Goal: Transaction & Acquisition: Purchase product/service

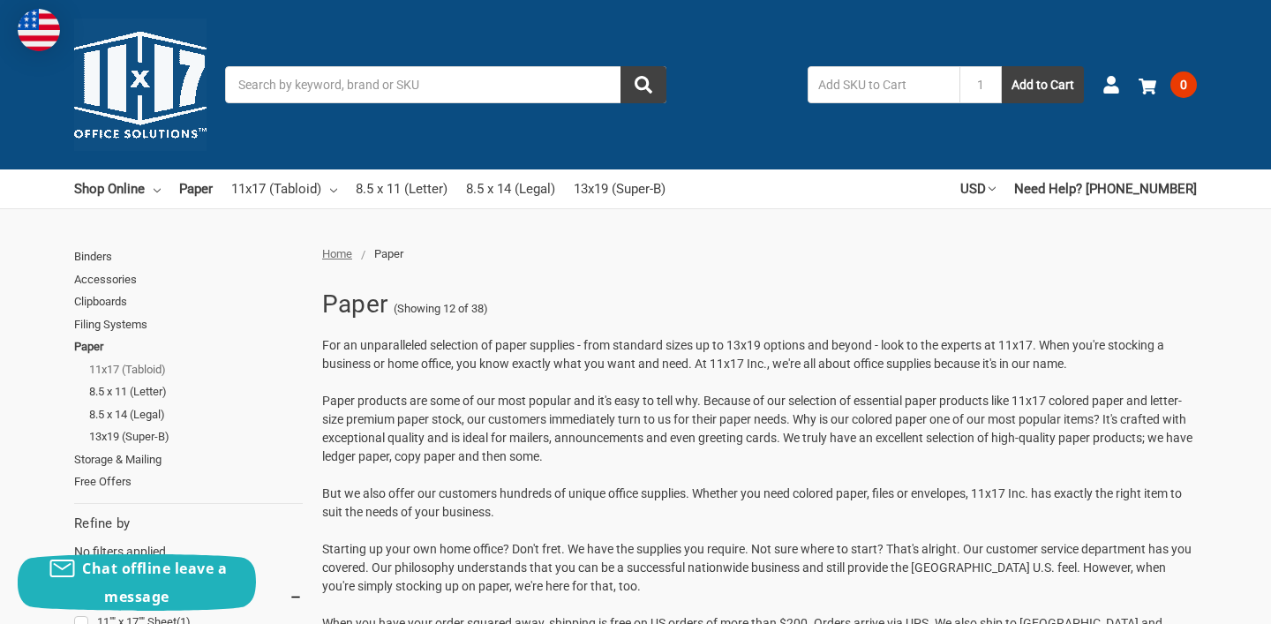
click at [157, 368] on link "11x17 (Tabloid)" at bounding box center [196, 369] width 214 height 23
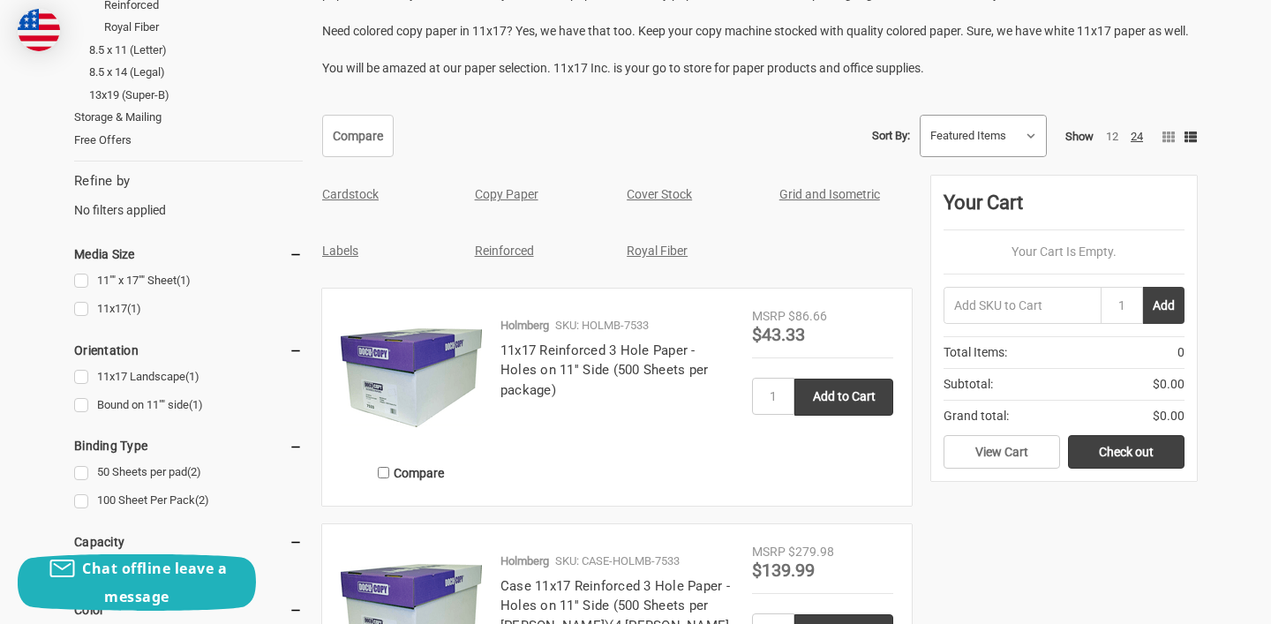
click at [1011, 139] on select "Featured Items Newest Items Best Selling A to Z Z to A By Review Price: Ascendi…" at bounding box center [983, 136] width 125 height 41
select select "bestselling"
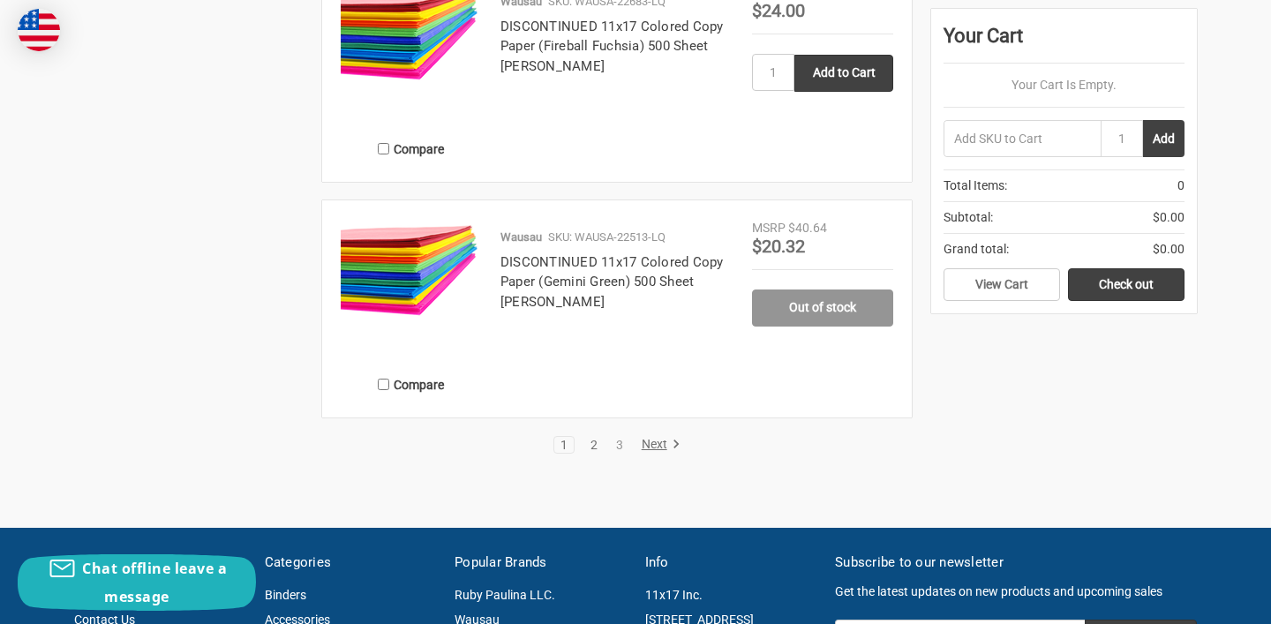
scroll to position [3070, 0]
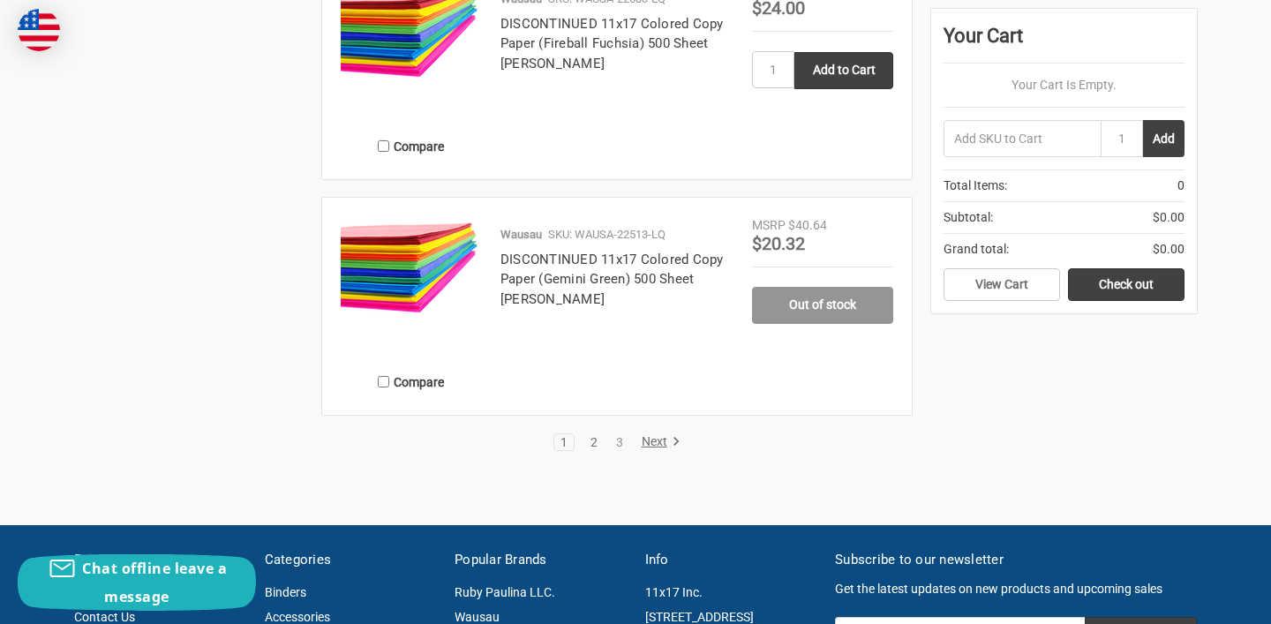
click at [590, 444] on link "2" at bounding box center [593, 442] width 19 height 12
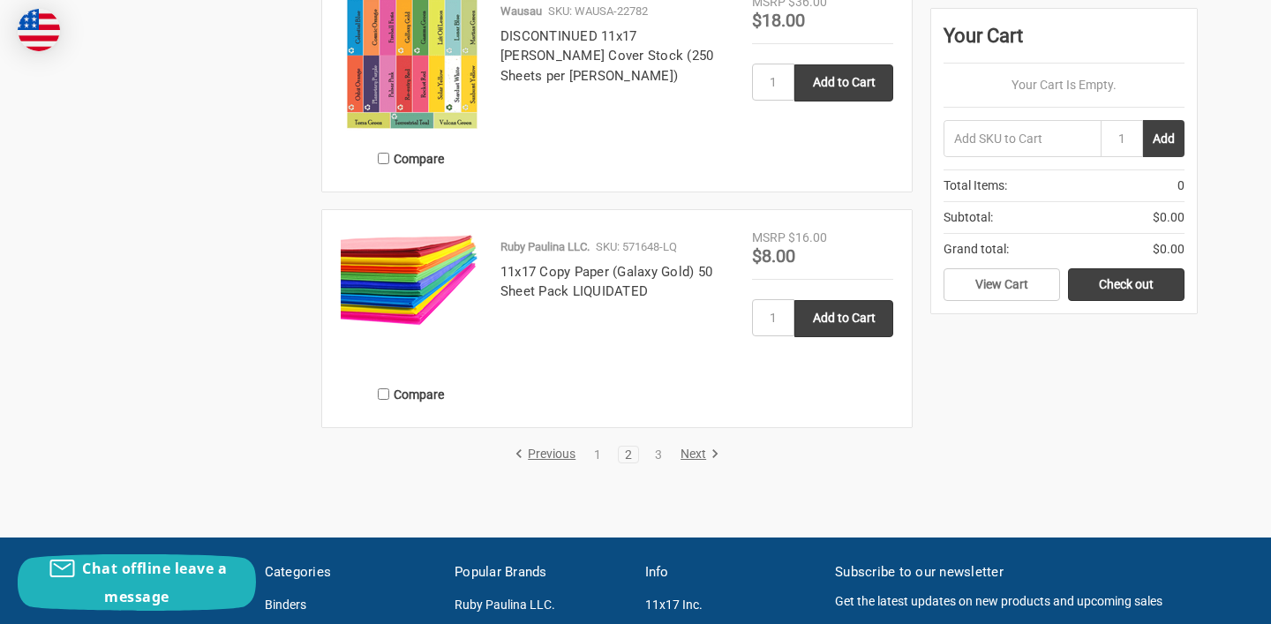
scroll to position [3060, 0]
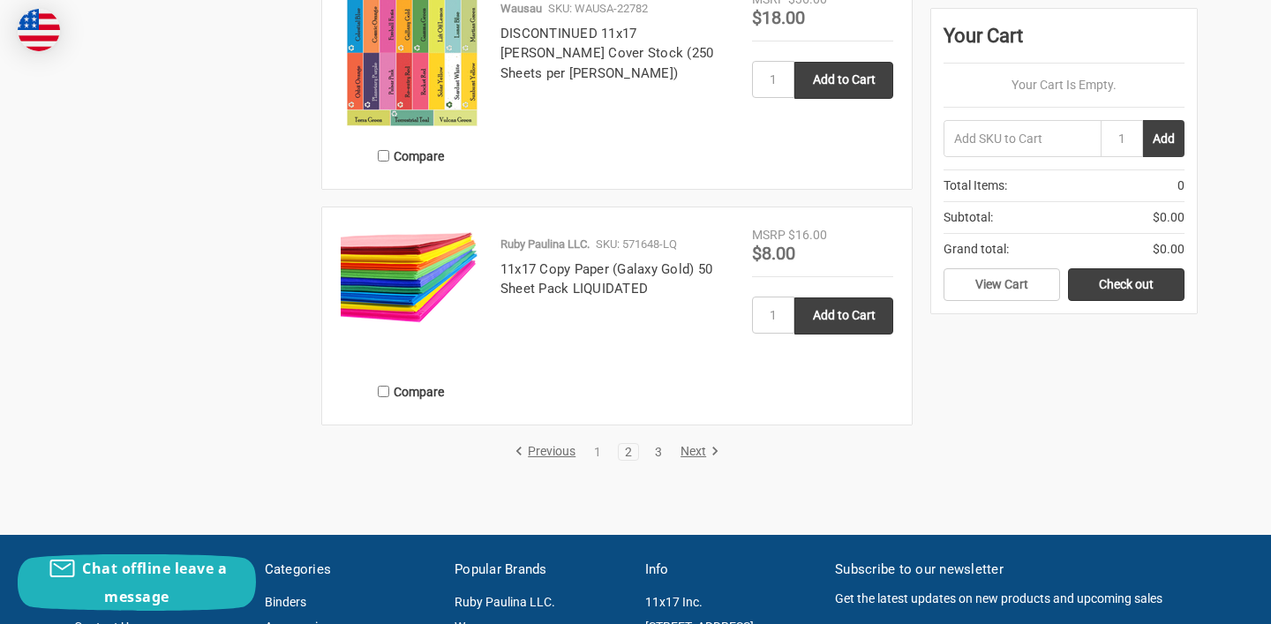
click at [655, 452] on link "3" at bounding box center [658, 452] width 19 height 12
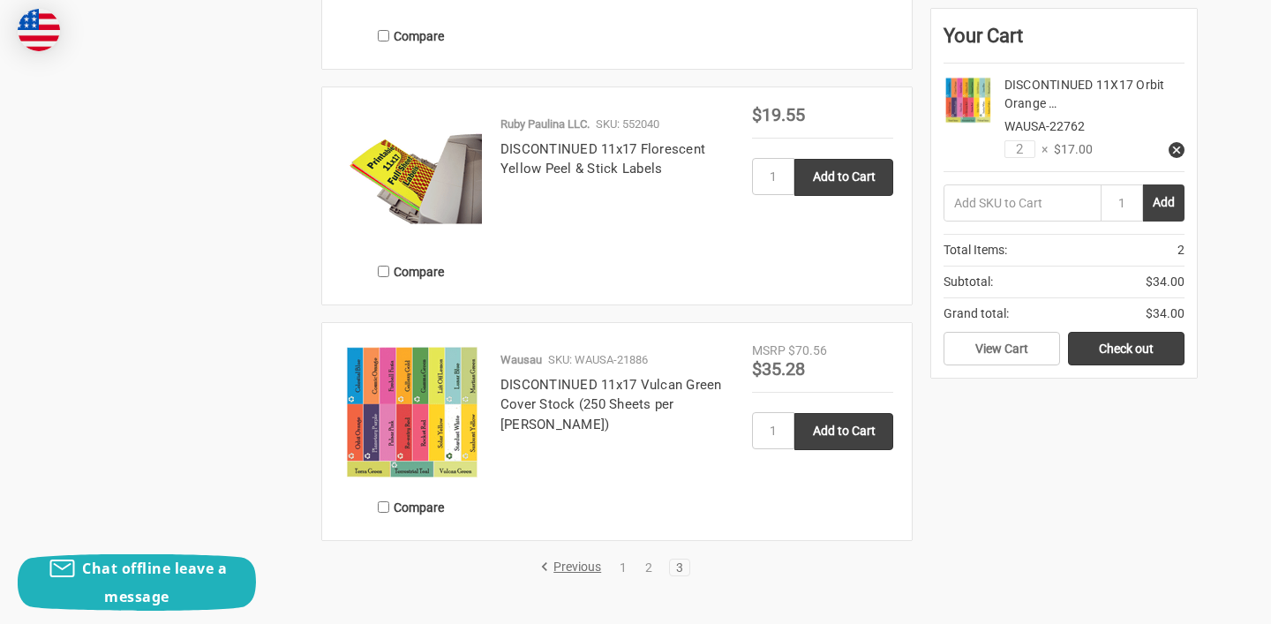
scroll to position [2711, 0]
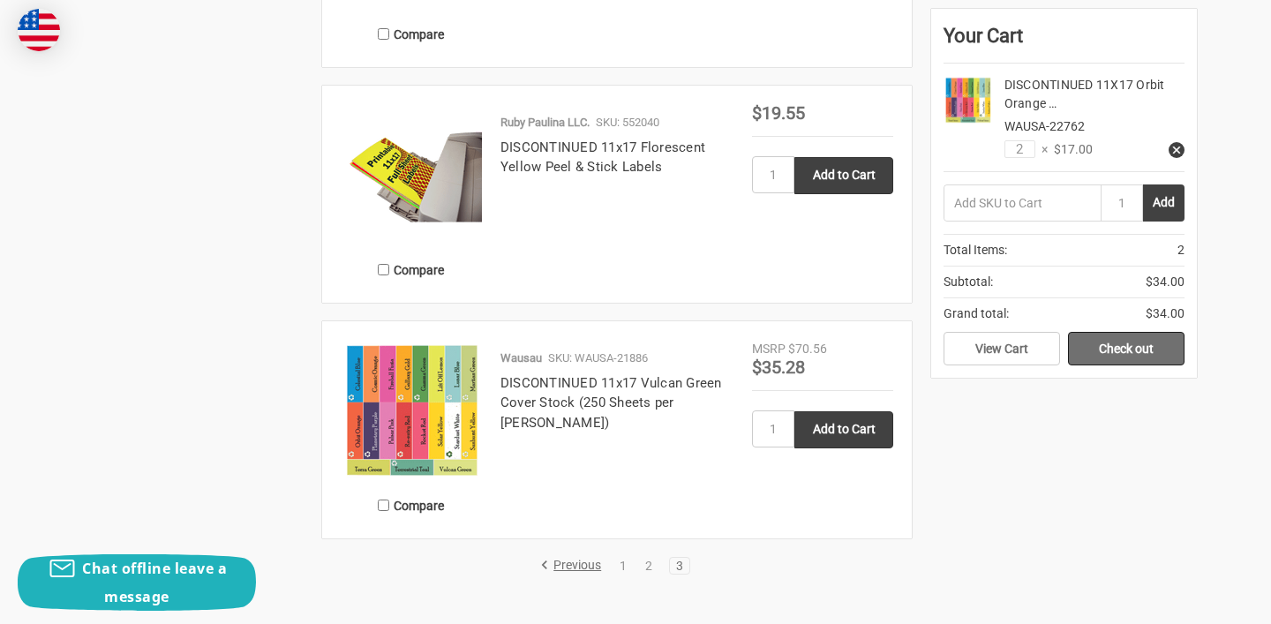
click at [1103, 357] on link "Check out" at bounding box center [1126, 349] width 117 height 34
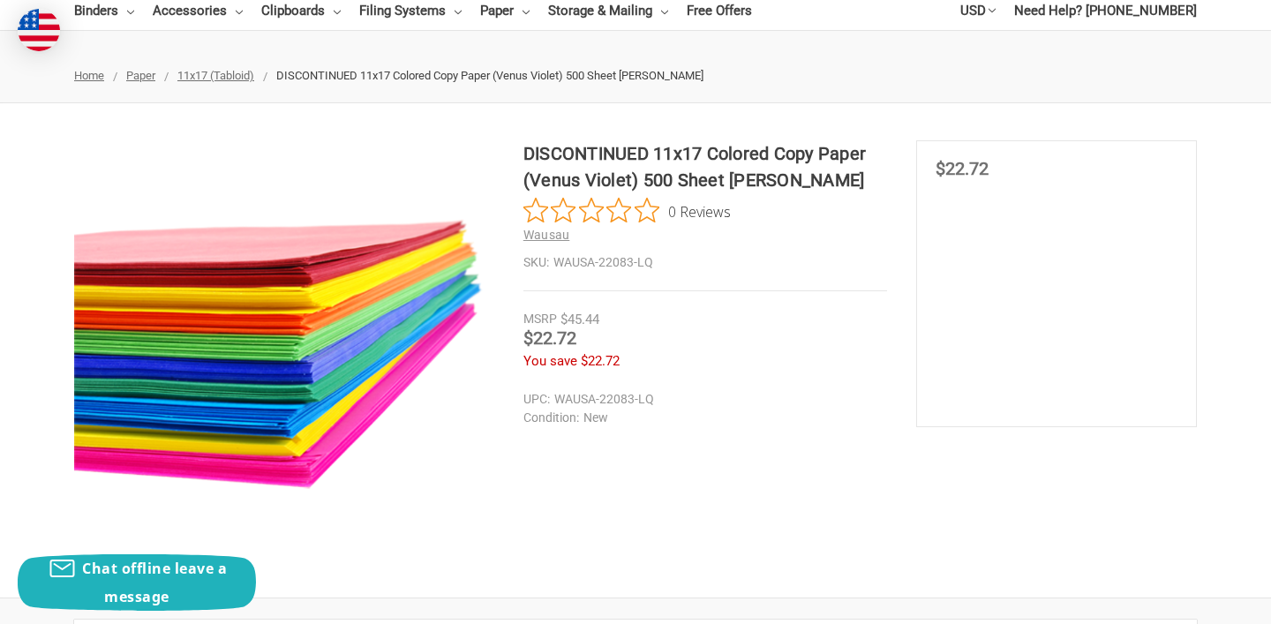
scroll to position [179, 0]
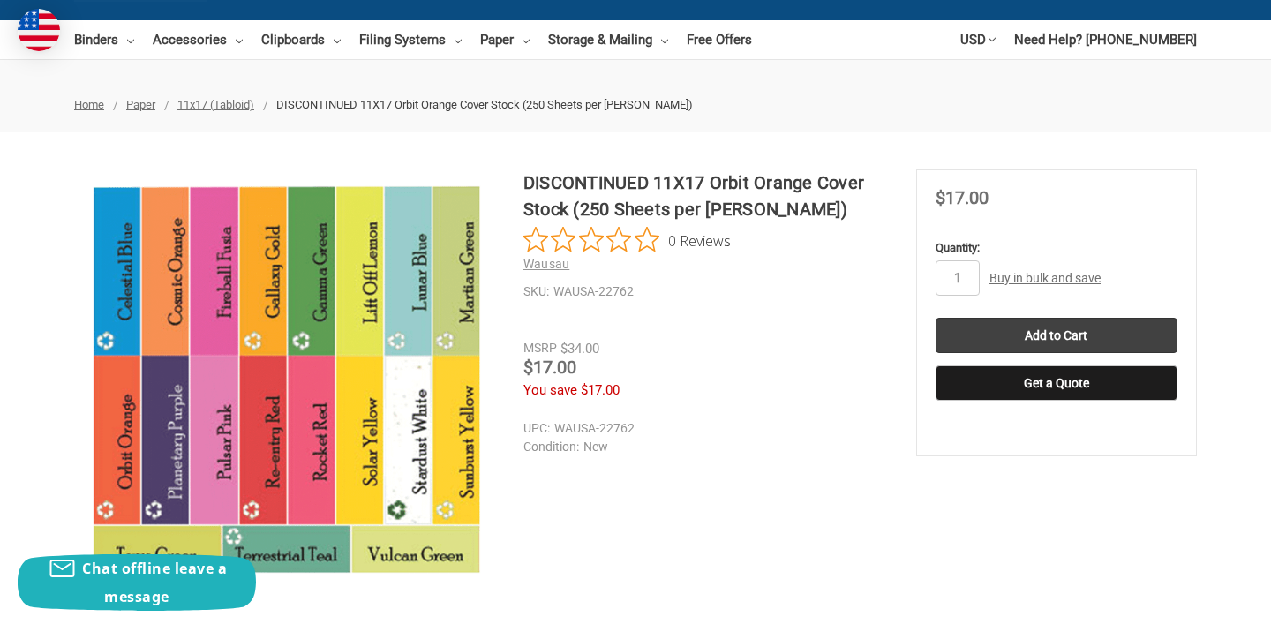
scroll to position [140, 0]
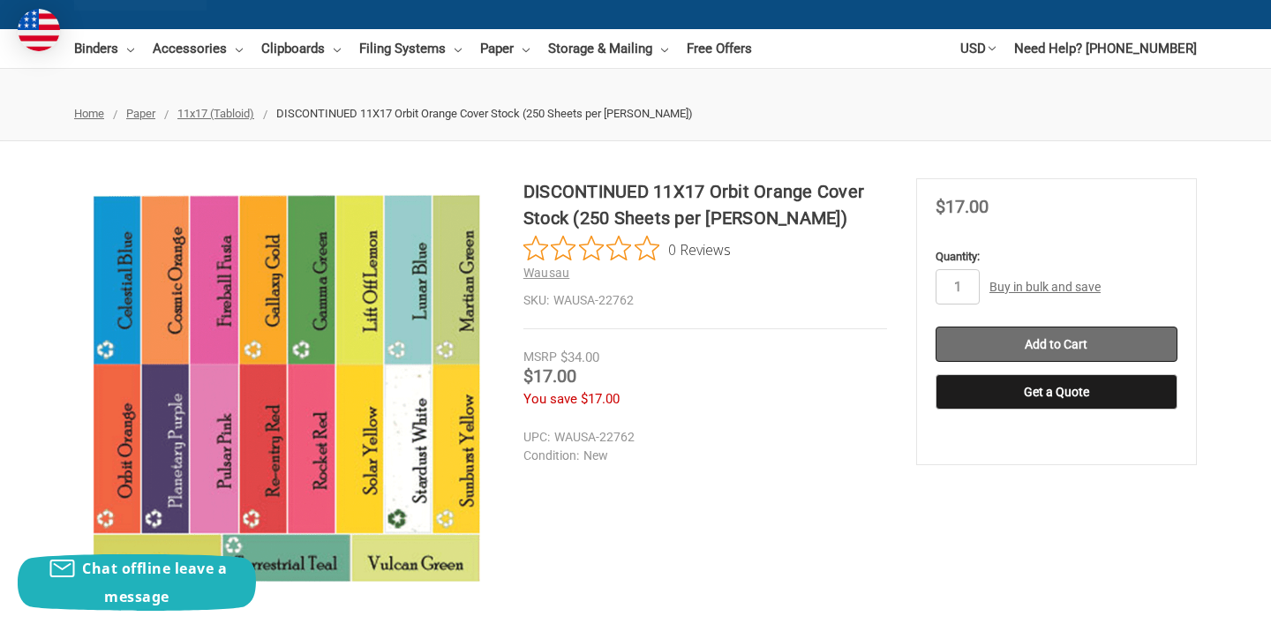
click at [1065, 347] on input "Add to Cart" at bounding box center [1057, 344] width 242 height 35
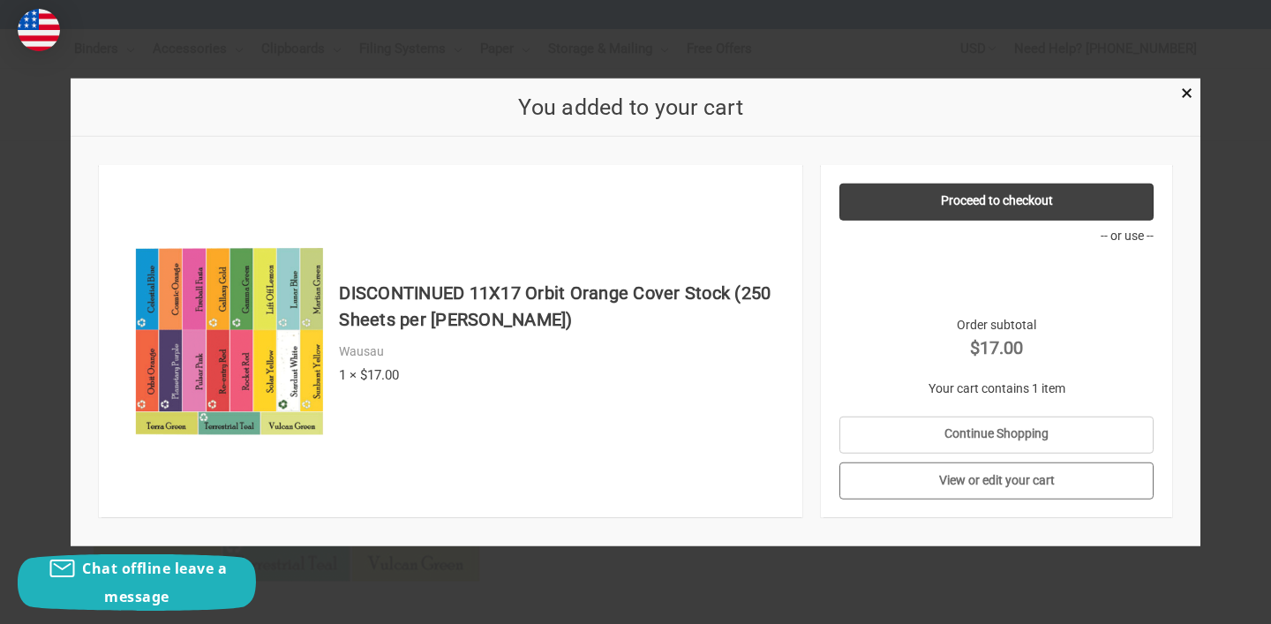
click at [1028, 478] on link "View or edit your cart" at bounding box center [996, 481] width 315 height 37
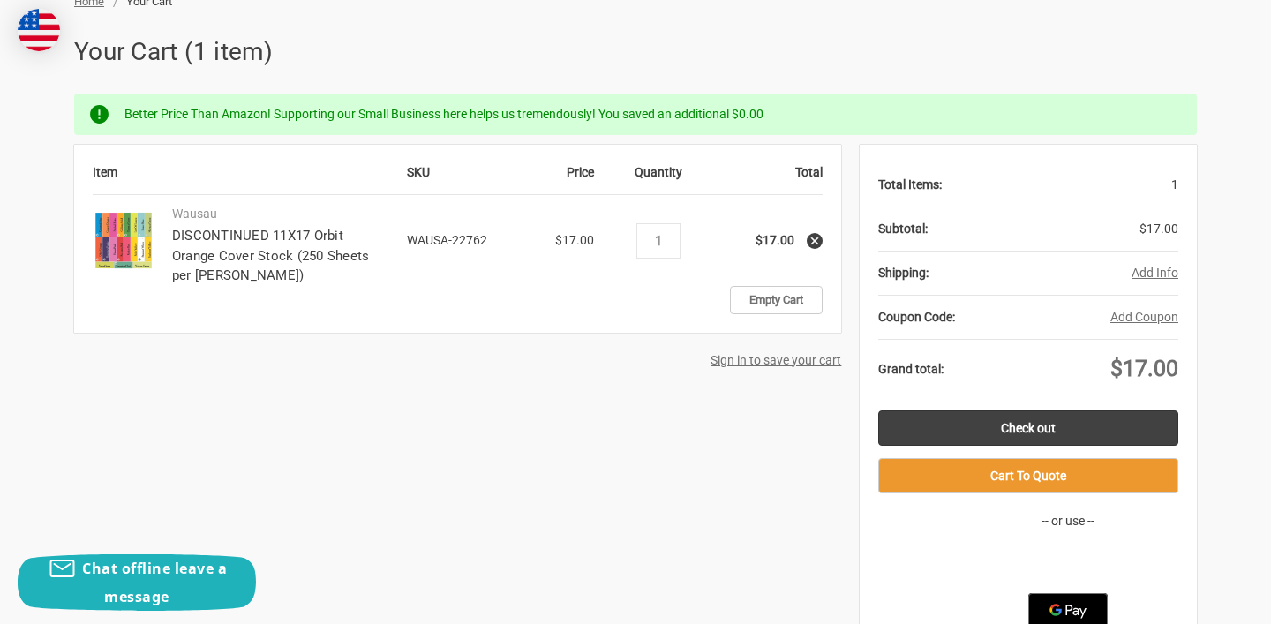
scroll to position [264, 0]
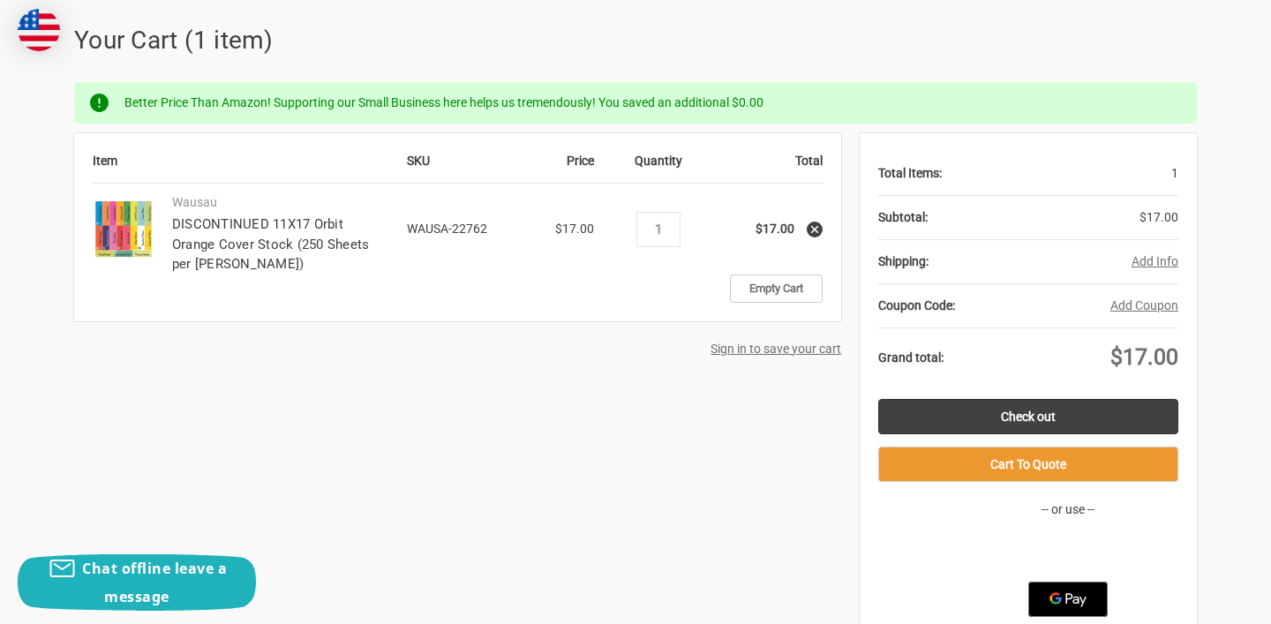
click at [1152, 257] on button "Add Info" at bounding box center [1155, 261] width 47 height 19
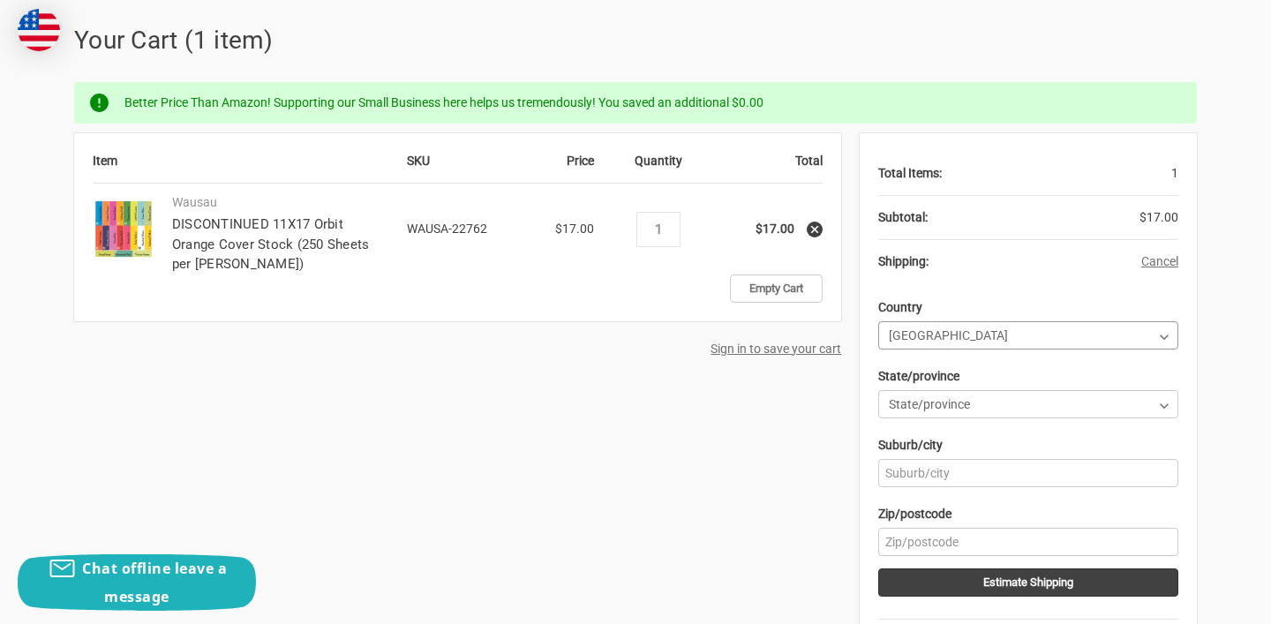
click at [1098, 336] on select "Country Afghanistan Åland Islands Albania Algeria American Samoa Andorra Angola…" at bounding box center [1028, 335] width 300 height 28
click at [1036, 406] on select "State/province Alabama Alaska American Samoa Arizona Arkansas Armed Forces Afri…" at bounding box center [1028, 404] width 300 height 28
select select "12"
click at [981, 477] on input "Suburb/city" at bounding box center [1028, 473] width 300 height 28
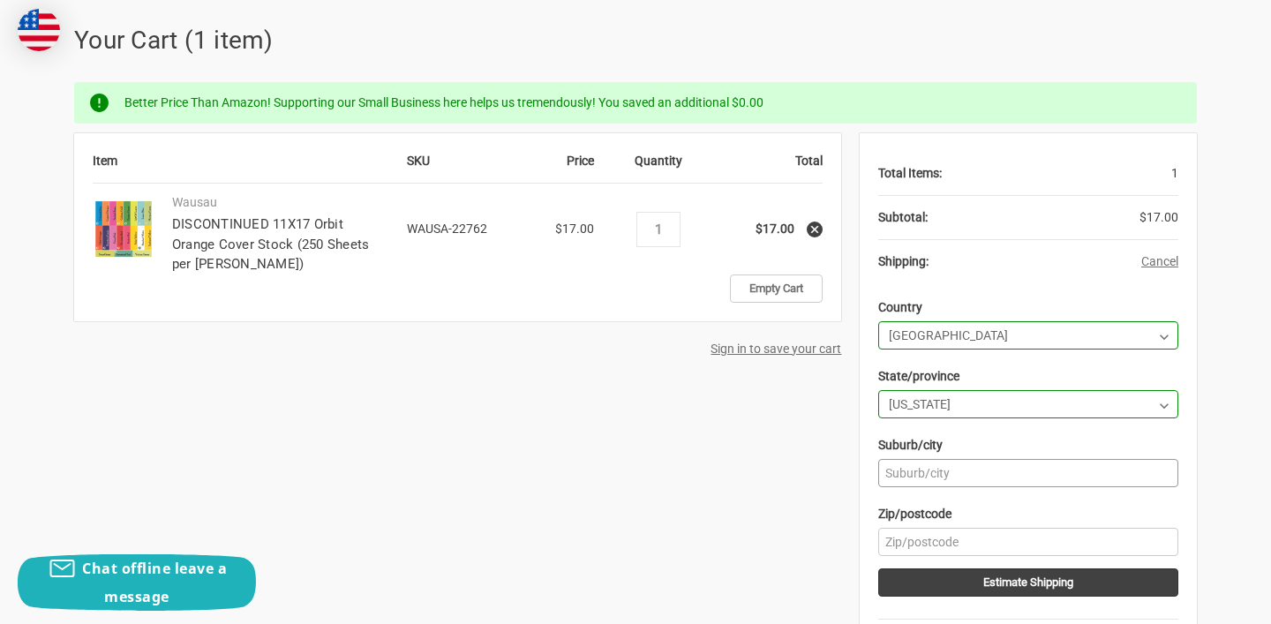
type input "lakewood"
type input "90712"
click at [992, 580] on button "Estimate Shipping" at bounding box center [1028, 582] width 300 height 28
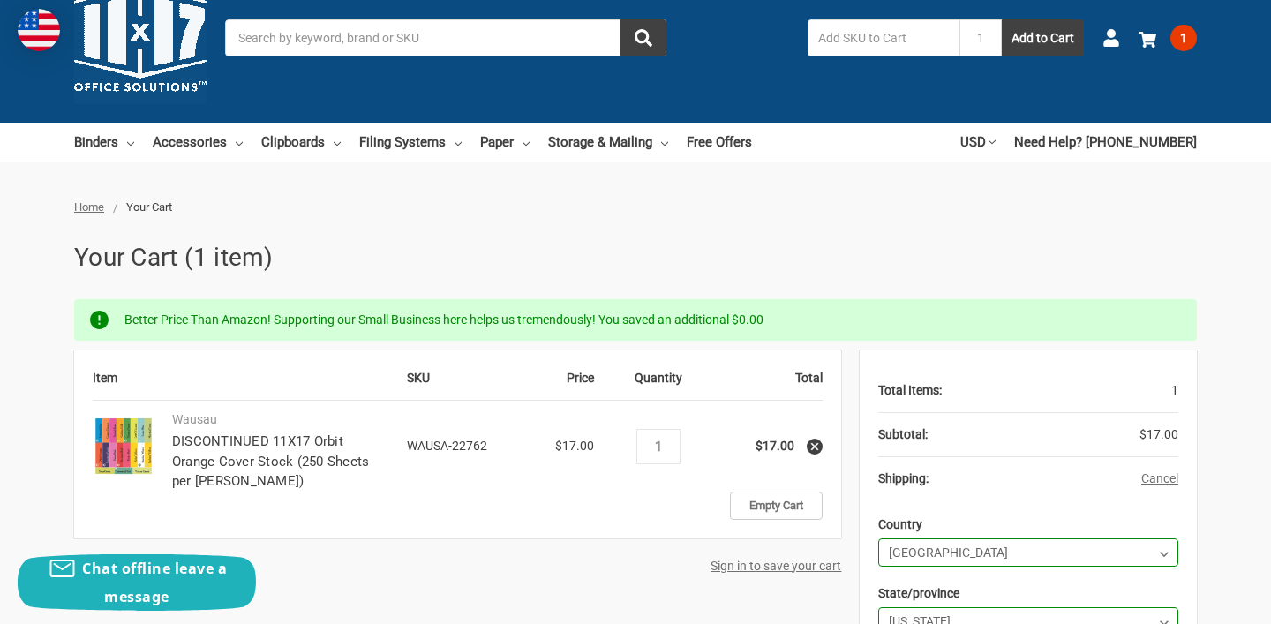
scroll to position [0, 0]
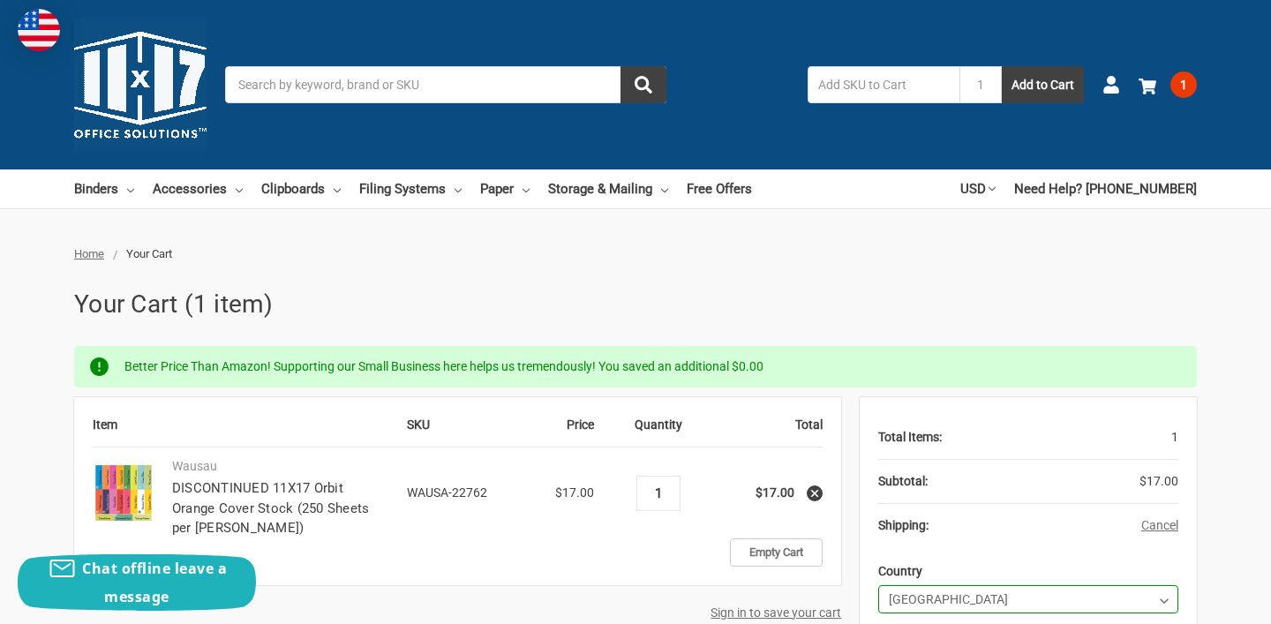
click at [666, 493] on input "1" at bounding box center [658, 493] width 31 height 16
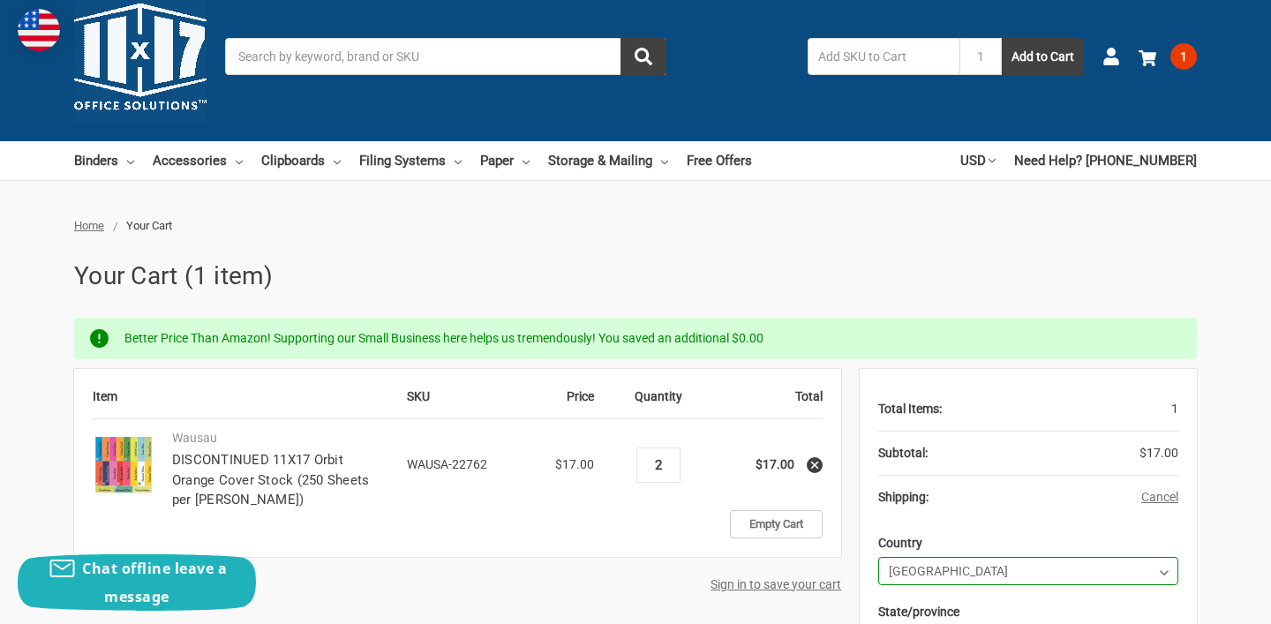
scroll to position [18, 0]
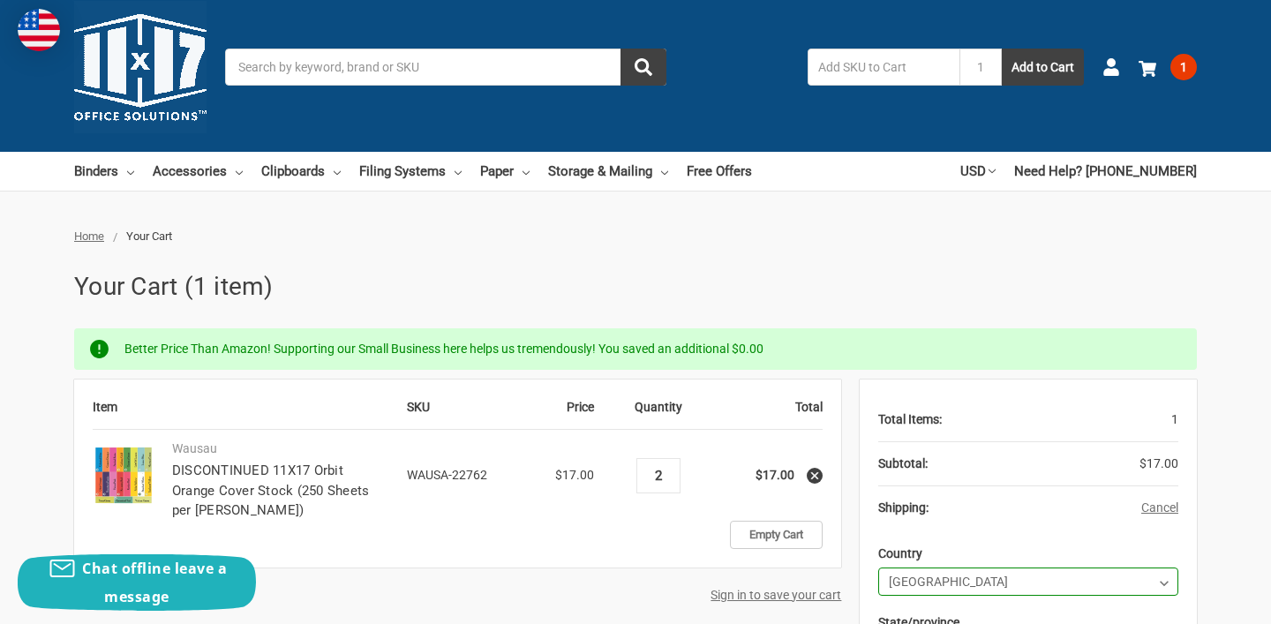
type input "2"
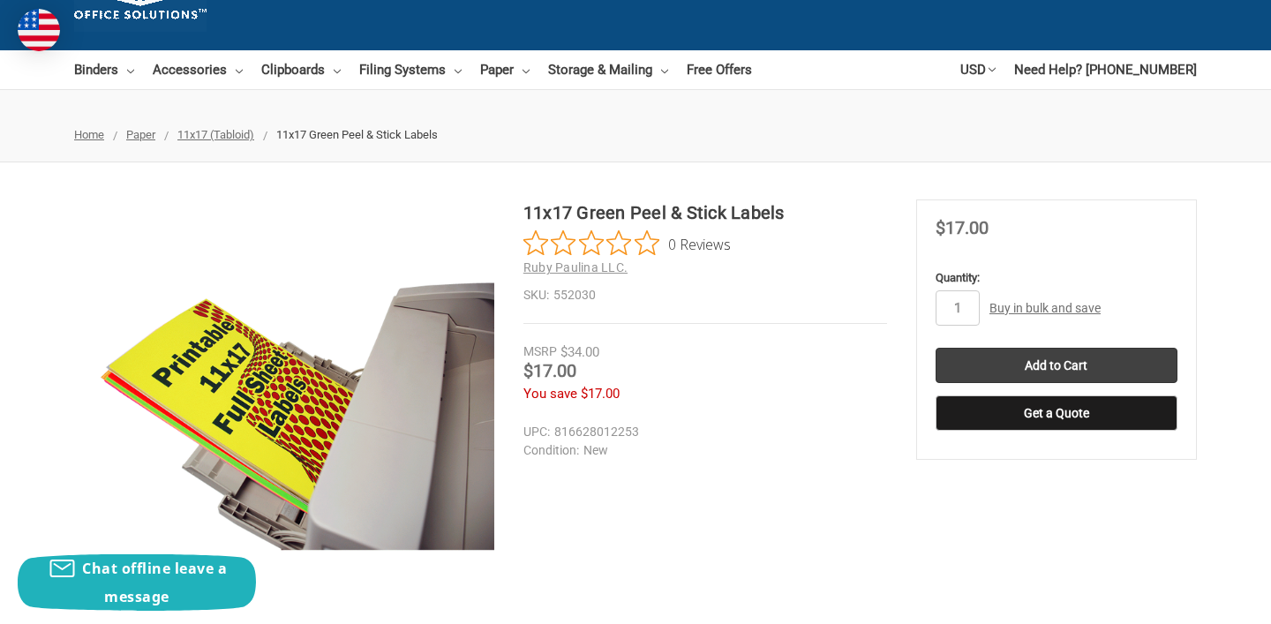
scroll to position [120, 0]
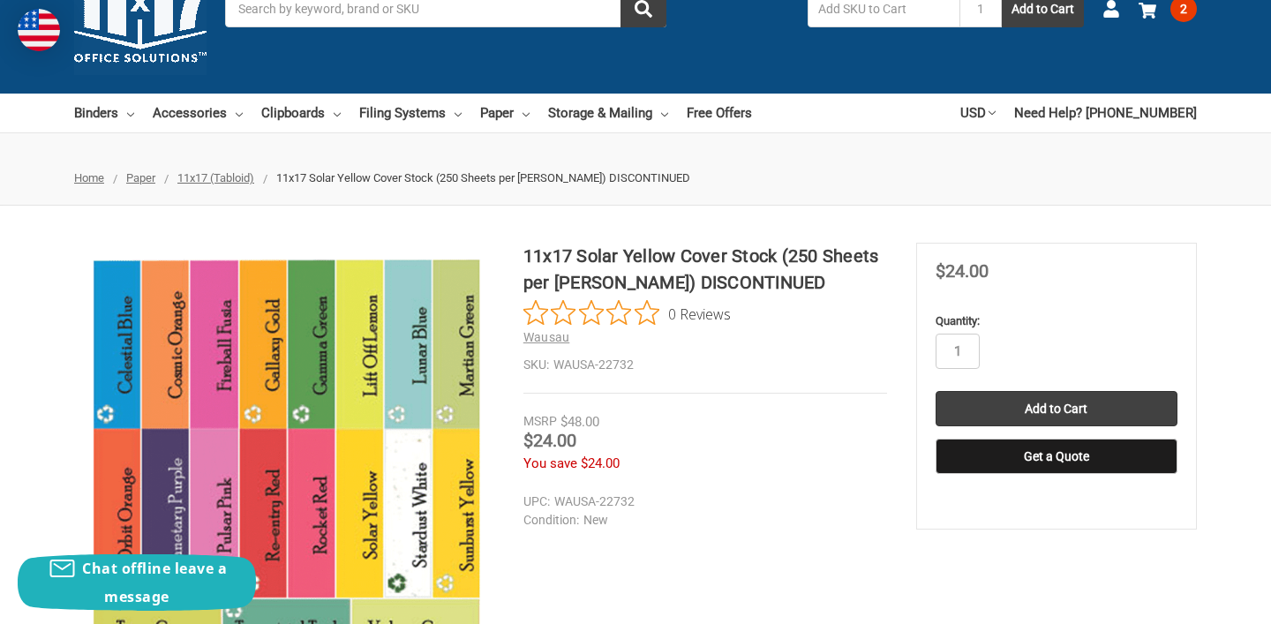
scroll to position [86, 0]
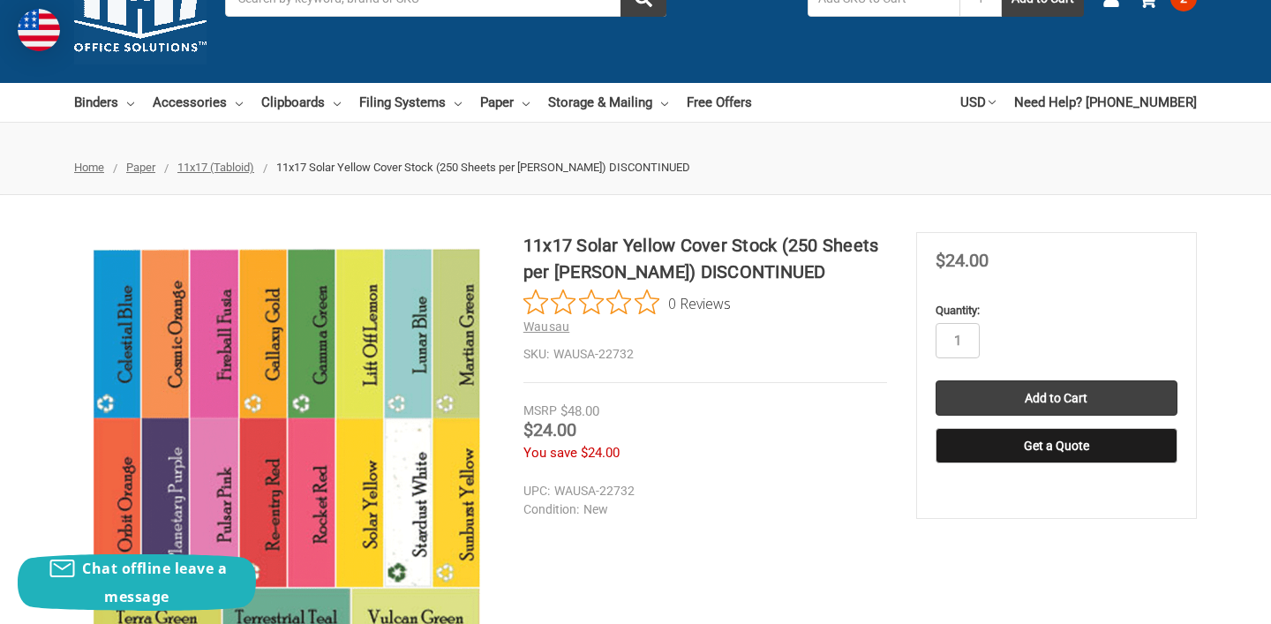
click at [688, 423] on div "Price Now $24.00" at bounding box center [705, 432] width 364 height 22
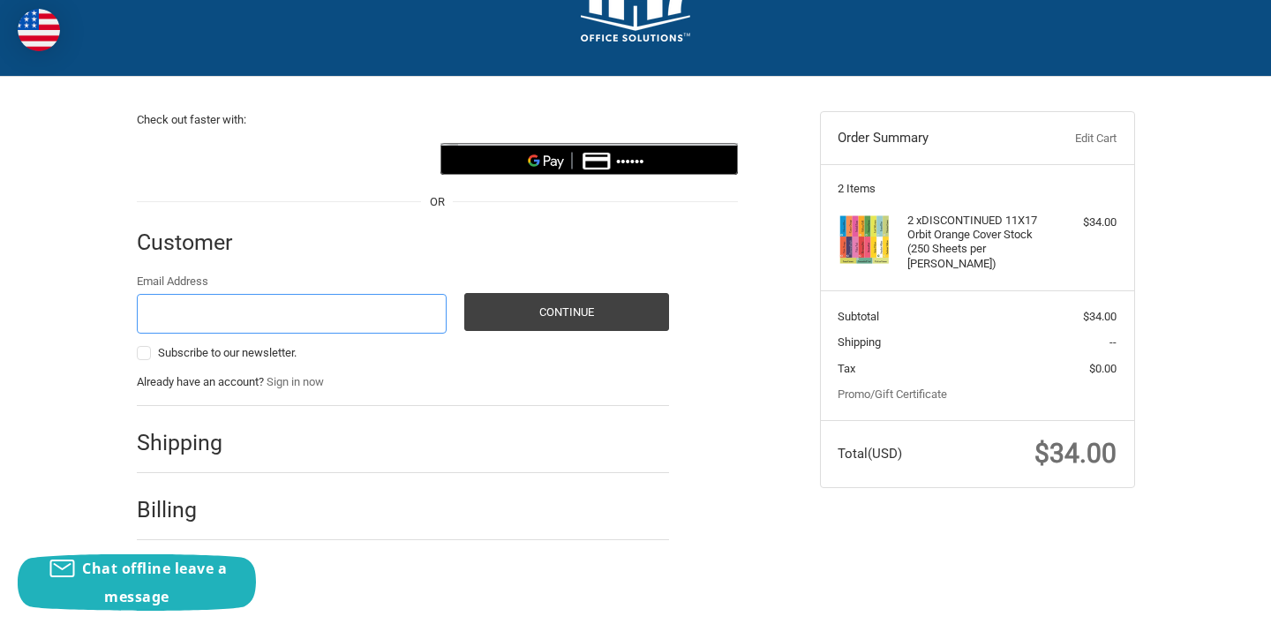
scroll to position [98, 0]
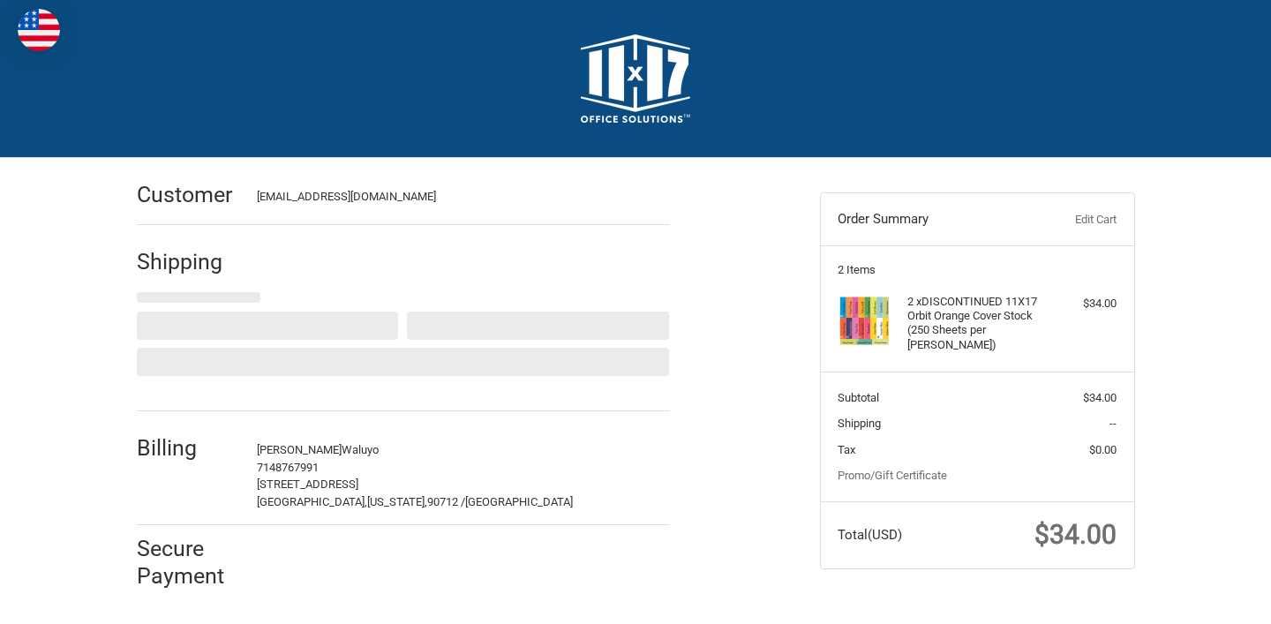
select select "US"
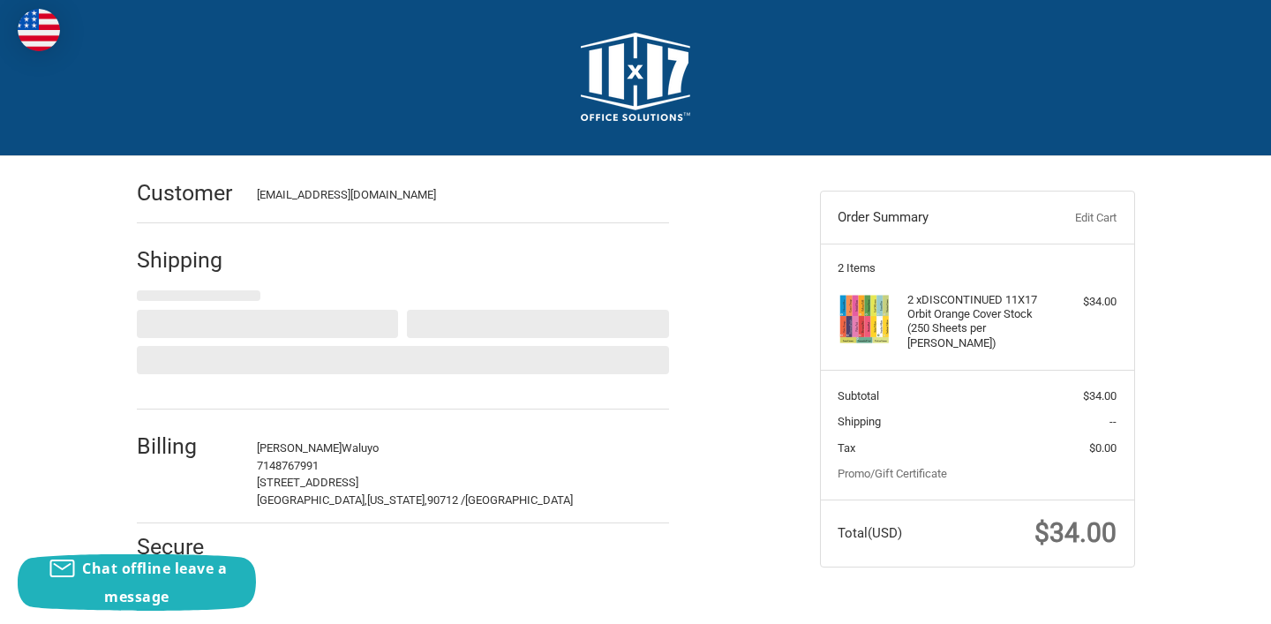
select select "CA"
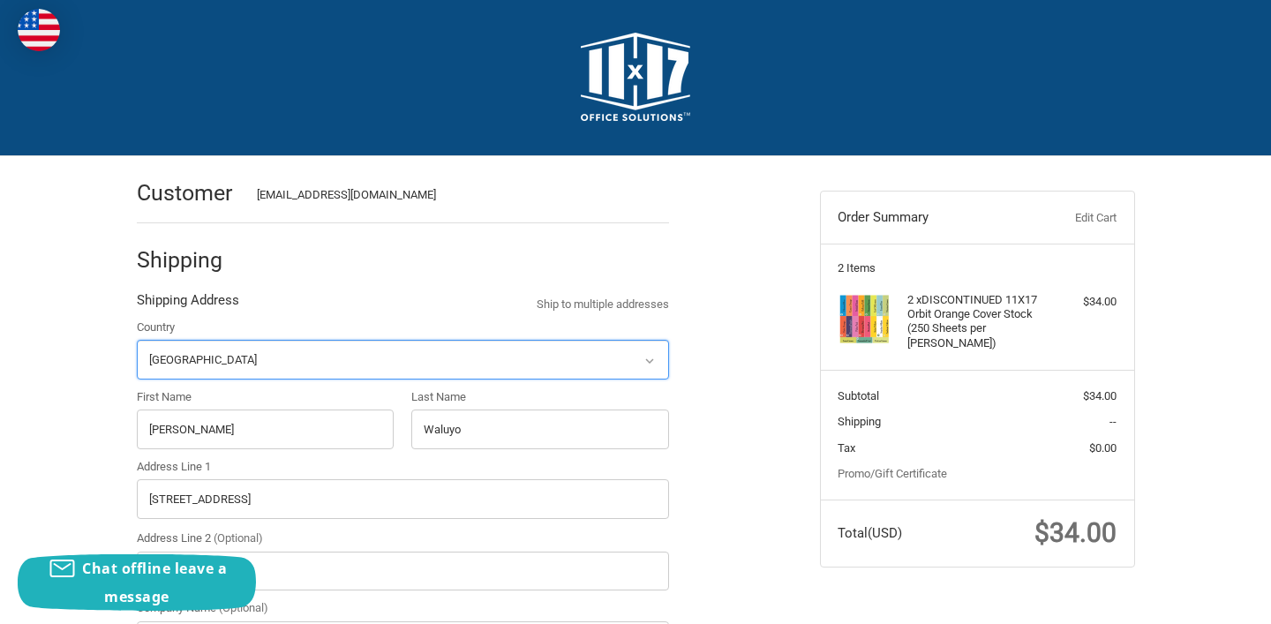
radio input "true"
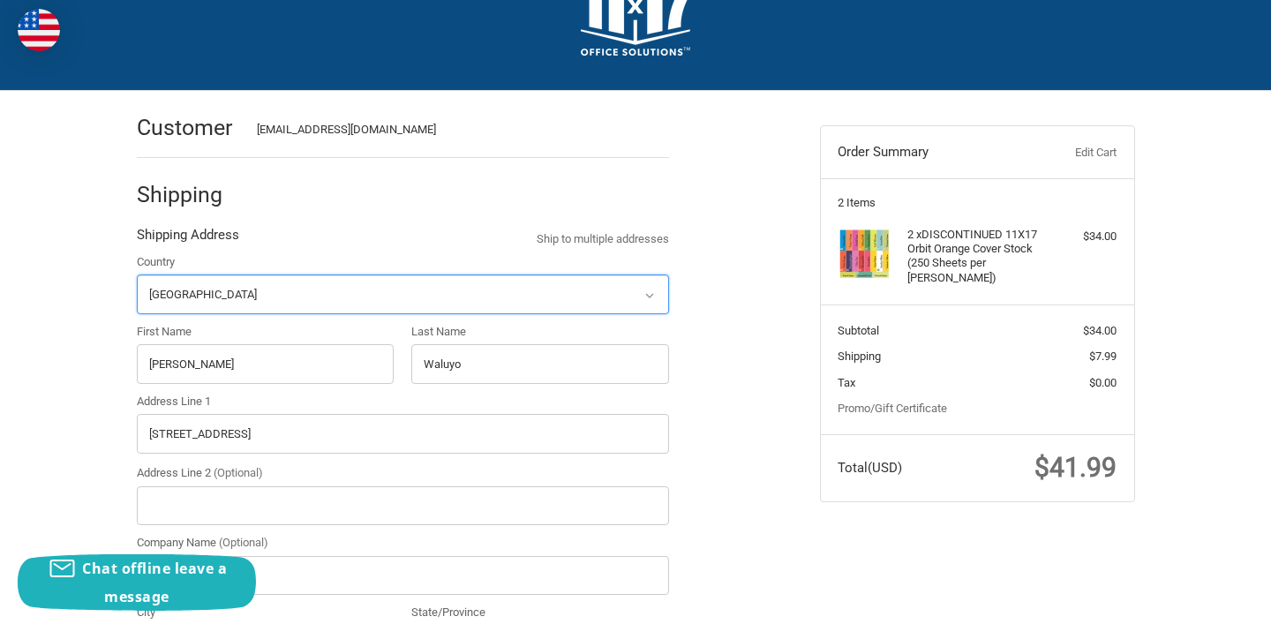
scroll to position [82, 0]
